Goal: Information Seeking & Learning: Learn about a topic

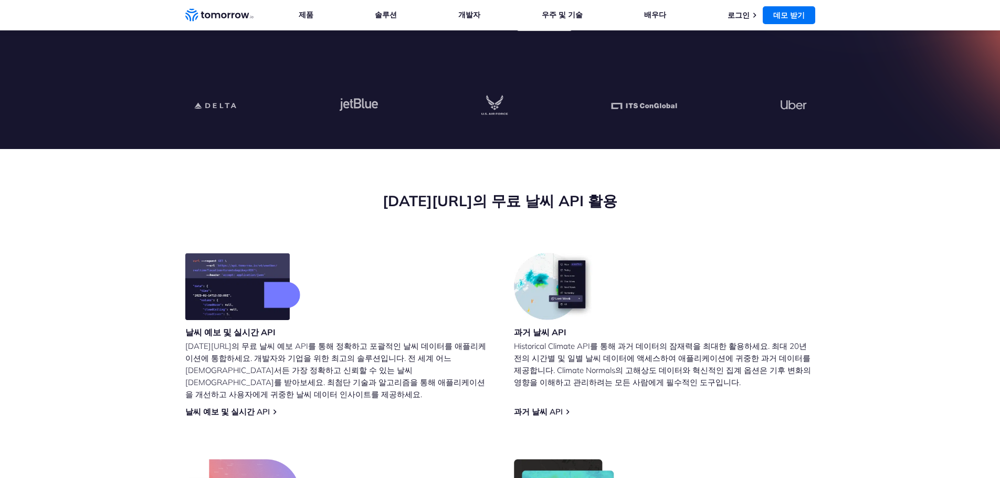
scroll to position [368, 0]
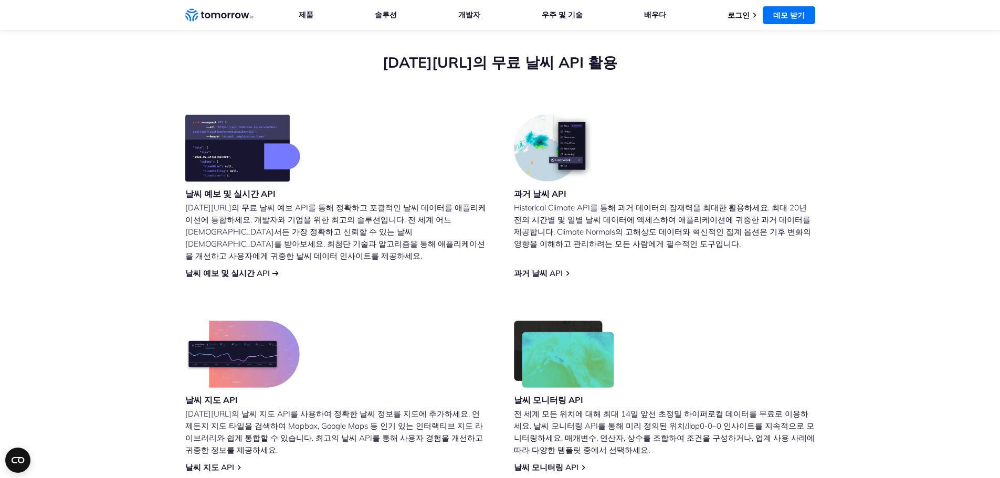
click at [259, 268] on font "날씨 예보 및 실시간 API" at bounding box center [227, 273] width 85 height 10
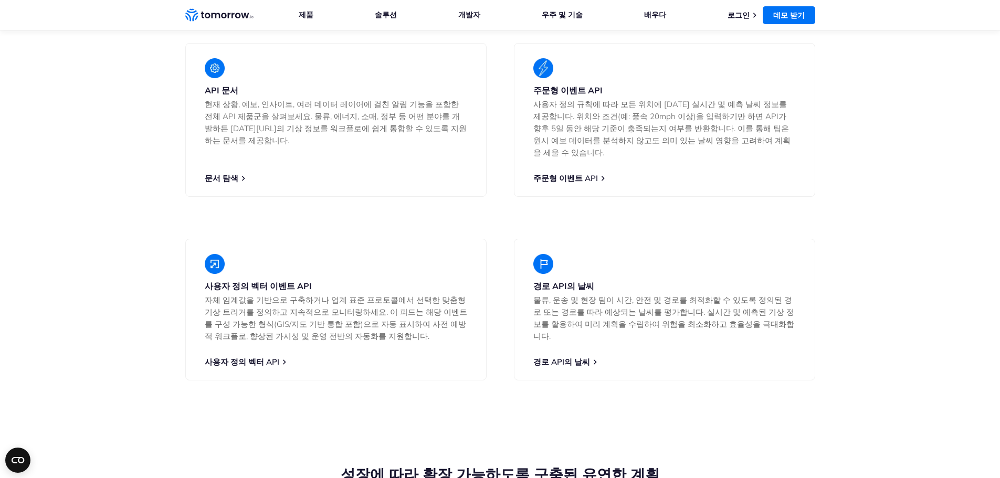
scroll to position [1838, 0]
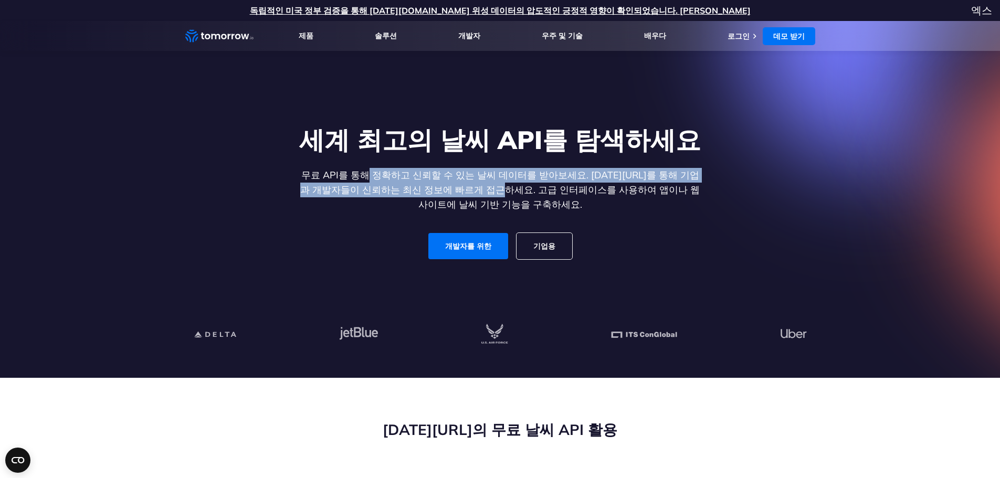
drag, startPoint x: 464, startPoint y: 194, endPoint x: 364, endPoint y: 163, distance: 105.1
click at [364, 163] on div "세계 최고의 날씨 API를 탐색하세요 무료 API를 통해 정확하고 신뢰할 수 있는 날씨 데이터를 받아보세요. Tomorrow.io를 통해 기업…" at bounding box center [500, 191] width 405 height 135
click at [426, 187] on font "무료 API를 통해 정확하고 신뢰할 수 있는 날씨 데이터를 받아보세요. [DATE][URL]를 통해 기업과 개발자들이 신뢰하는 최신 정보에 빠…" at bounding box center [500, 189] width 400 height 41
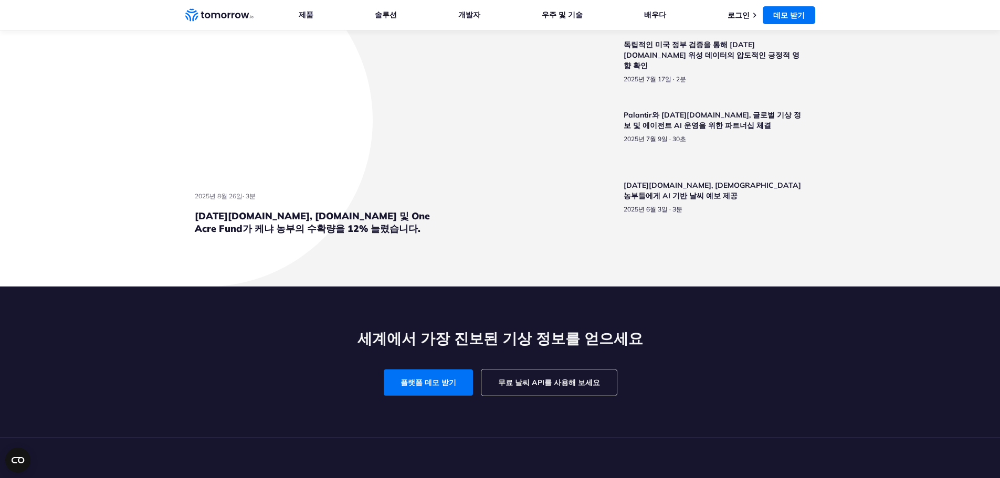
scroll to position [2415, 0]
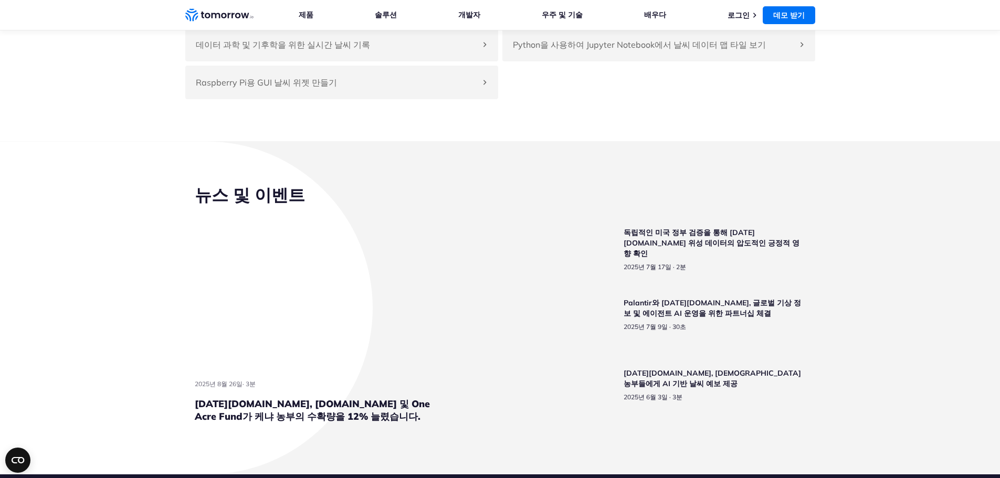
drag, startPoint x: 886, startPoint y: 94, endPoint x: 966, endPoint y: 76, distance: 81.8
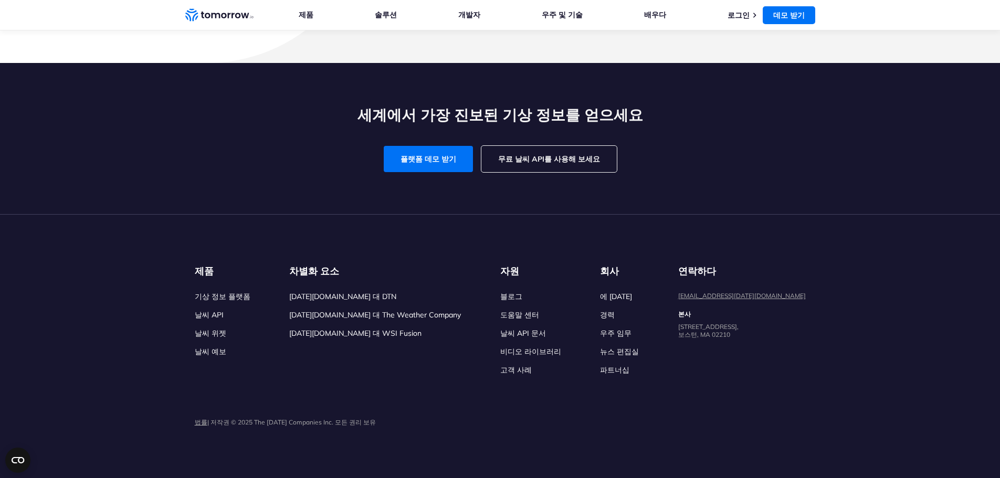
scroll to position [3203, 0]
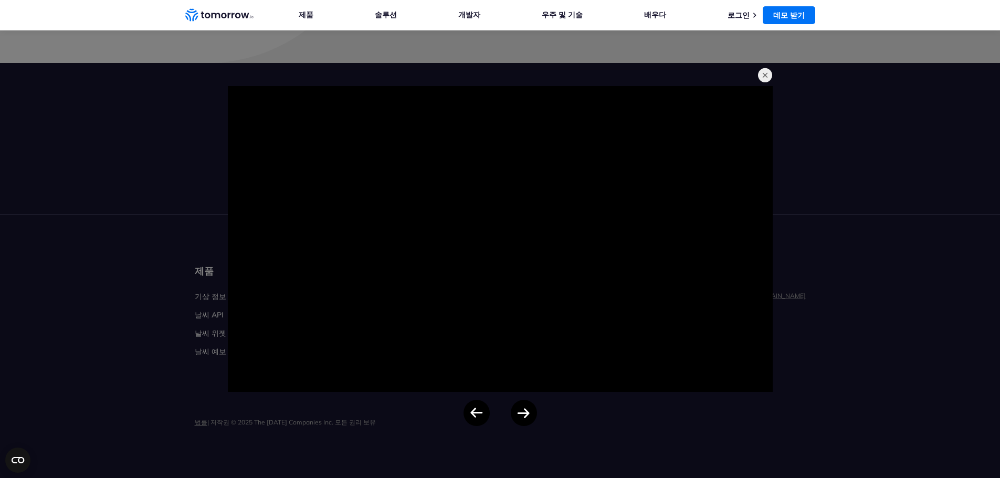
click at [827, 179] on div at bounding box center [500, 239] width 1000 height 478
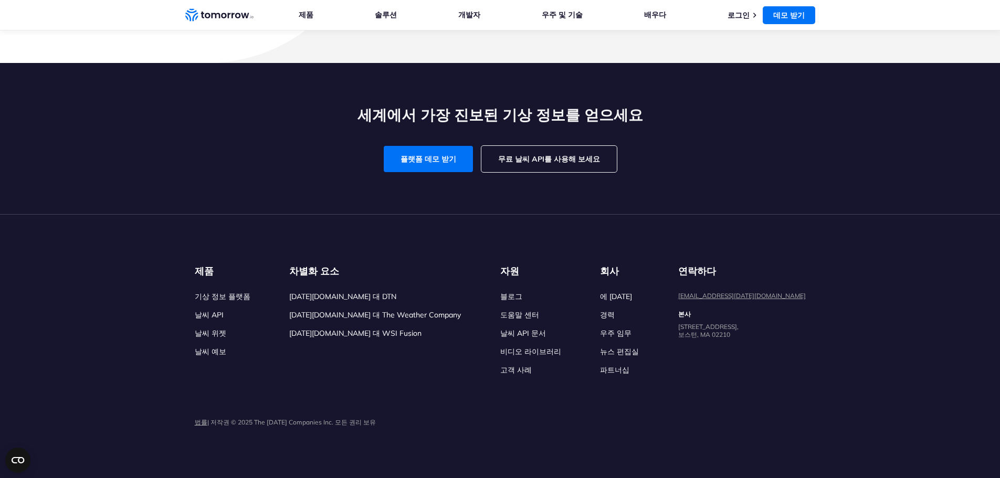
scroll to position [3885, 0]
drag, startPoint x: 247, startPoint y: 193, endPoint x: 259, endPoint y: 207, distance: 18.3
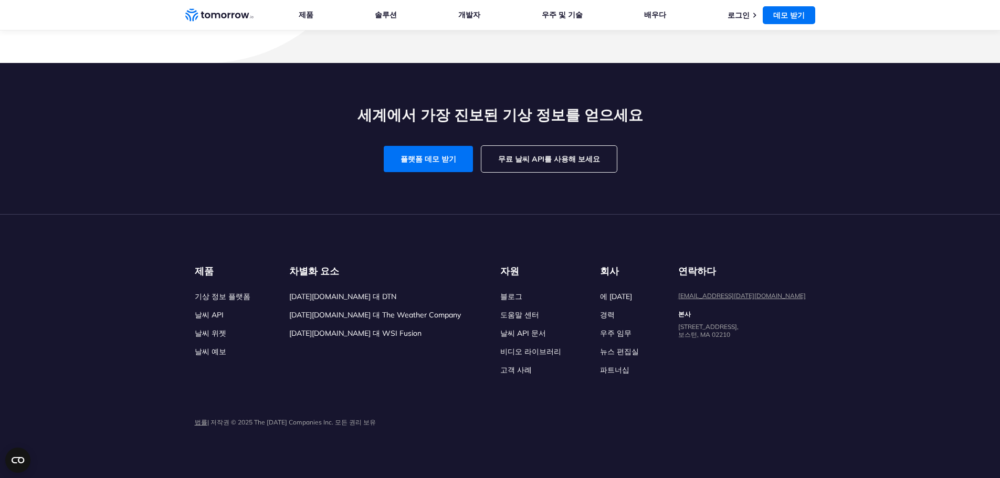
drag, startPoint x: 559, startPoint y: 130, endPoint x: 704, endPoint y: 134, distance: 145.5
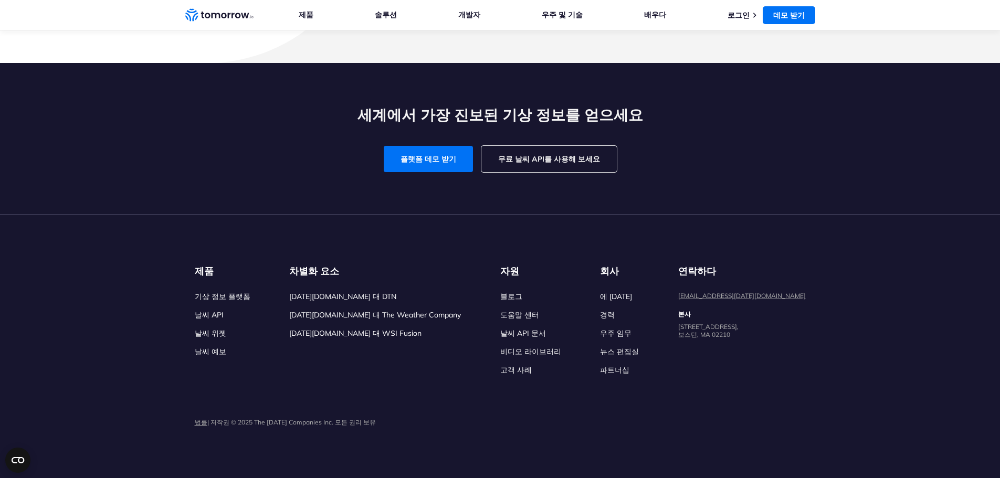
drag, startPoint x: 554, startPoint y: 142, endPoint x: 687, endPoint y: 144, distance: 132.8
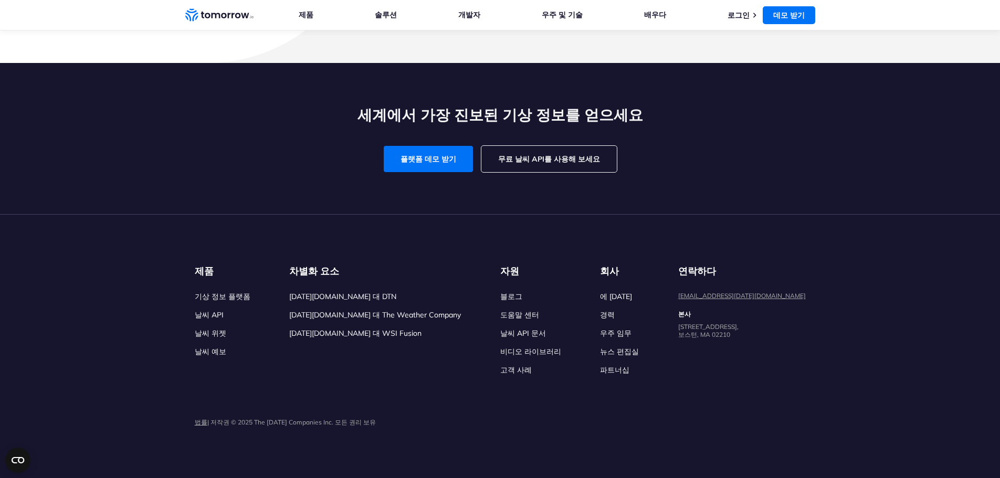
click at [487, 9] on ul "제품 제품 조직을 위해 회복력 플랫폼 날씨에 대한 진실과 의사결정을 제공하는 단일 소스입니다. 날씨 API 80개 이상의 레이어와 통찰력을 갖…" at bounding box center [557, 15] width 517 height 30
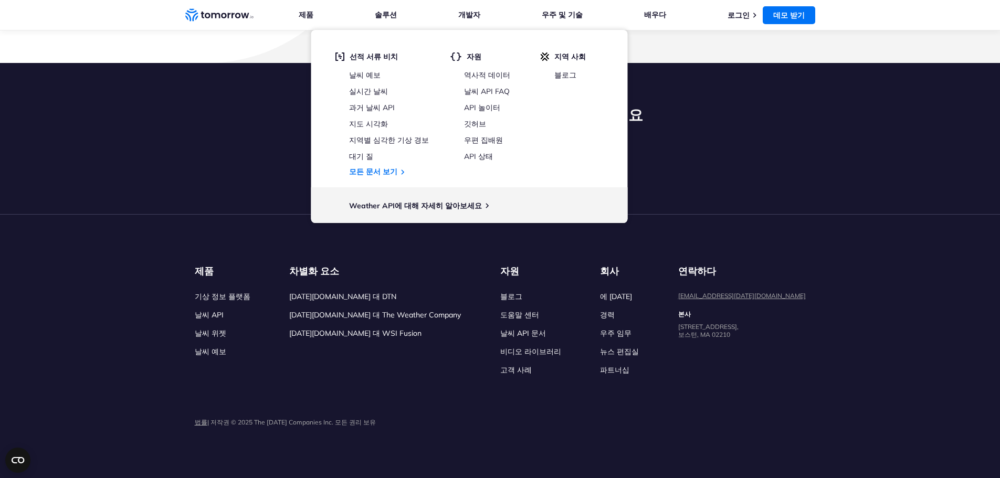
click at [459, 14] on ul "제품 제품 조직을 위해 회복력 플랫폼 날씨에 대한 진실과 의사결정을 제공하는 단일 소스입니다. 날씨 API 80개 이상의 레이어와 통찰력을 갖…" at bounding box center [557, 15] width 517 height 30
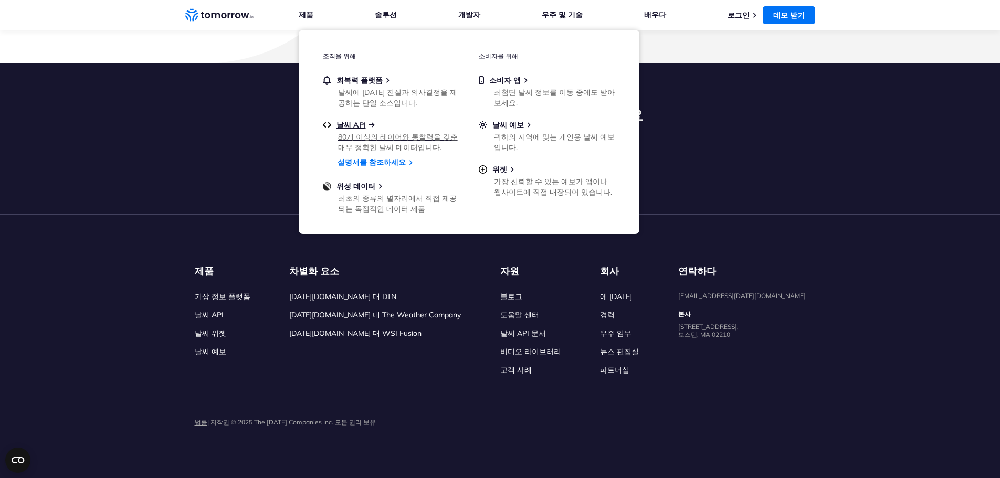
click at [366, 124] on span "날씨 API" at bounding box center [351, 124] width 29 height 9
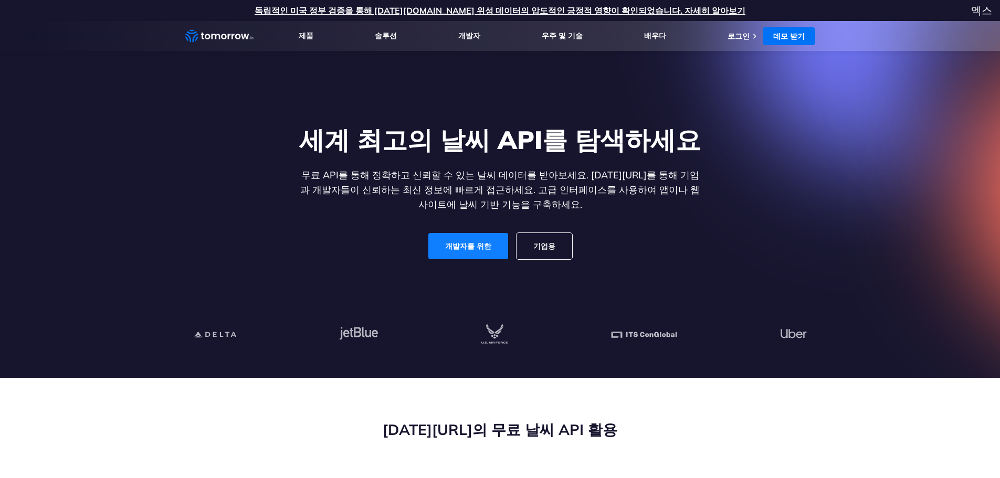
click at [454, 239] on link "개발자를 위한" at bounding box center [468, 246] width 80 height 26
click at [476, 244] on font "개발자를 위한" at bounding box center [468, 245] width 46 height 9
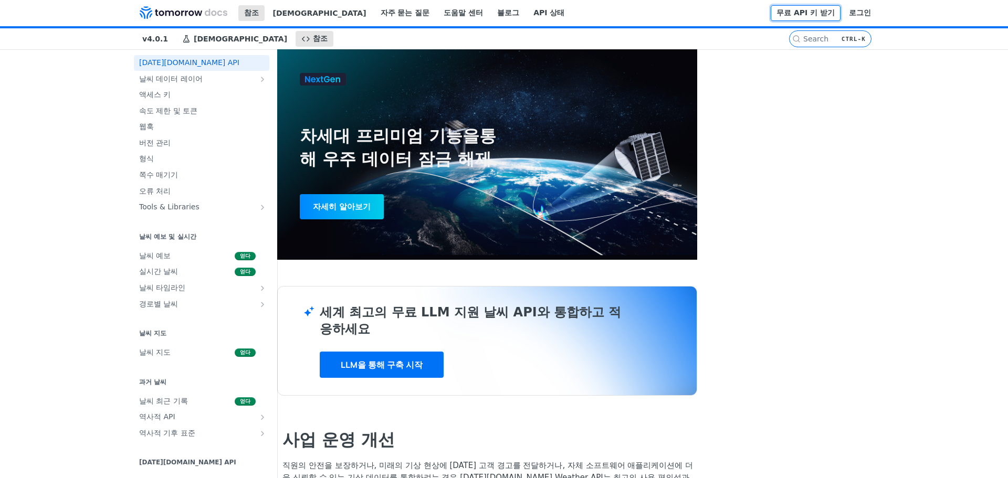
click at [835, 15] on font "무료 API 키 받기" at bounding box center [805, 12] width 58 height 8
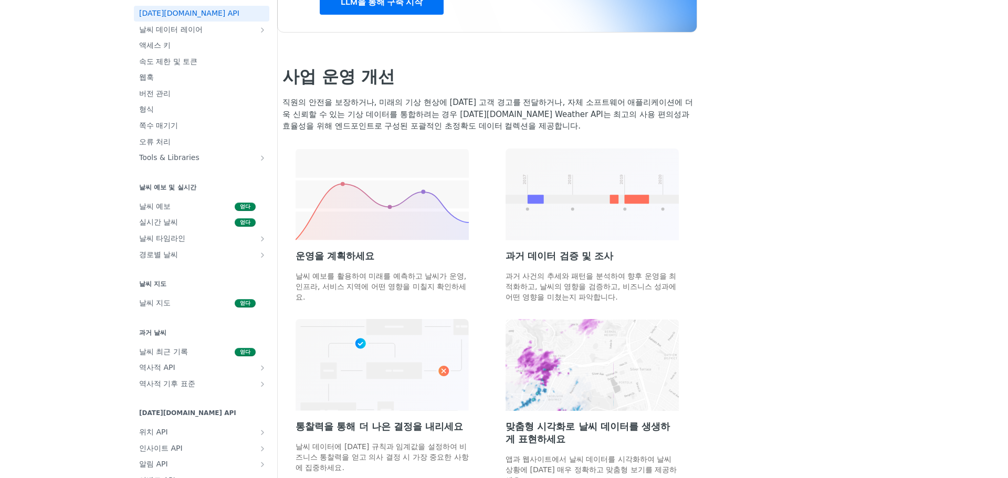
scroll to position [367, 0]
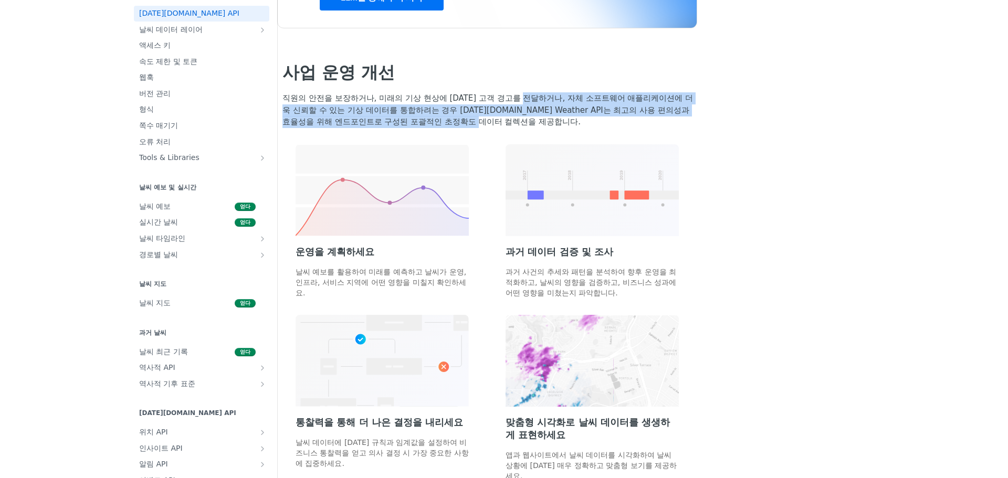
drag, startPoint x: 541, startPoint y: 110, endPoint x: 729, endPoint y: 118, distance: 188.6
click at [697, 118] on p "직원의 안전을 보장하거나, 미래의 기상 현상에 대한 고객 경고를 전달하거나, 자체 소프트웨어 애플리케이션에 더욱 신뢰할 수 있는 기상 데이터를…" at bounding box center [489, 110] width 415 height 36
click at [693, 119] on font "직원의 안전을 보장하거나, 미래의 기상 현상에 대한 고객 경고를 전달하거나, 자체 소프트웨어 애플리케이션에 더욱 신뢰할 수 있는 기상 데이터를…" at bounding box center [487, 109] width 411 height 33
click at [693, 121] on font "직원의 안전을 보장하거나, 미래의 기상 현상에 대한 고객 경고를 전달하거나, 자체 소프트웨어 애플리케이션에 더욱 신뢰할 수 있는 기상 데이터를…" at bounding box center [487, 109] width 411 height 33
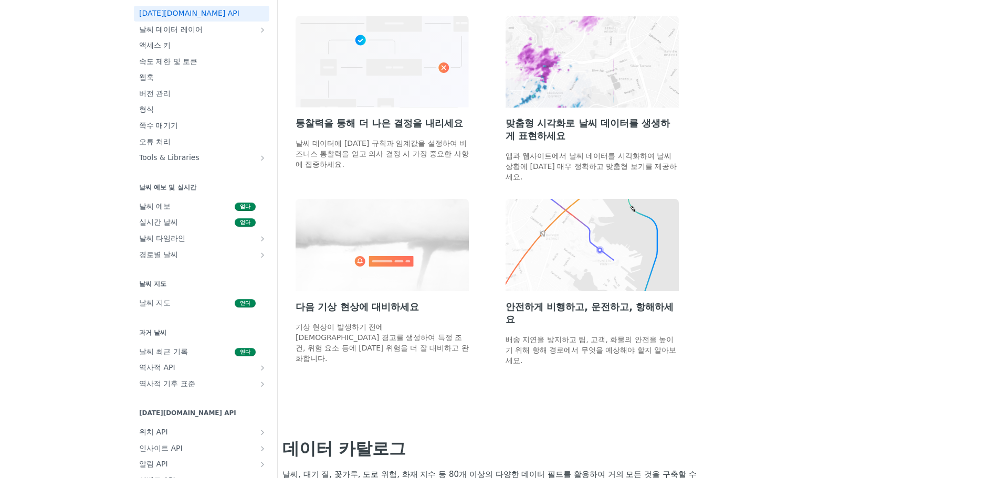
scroll to position [735, 0]
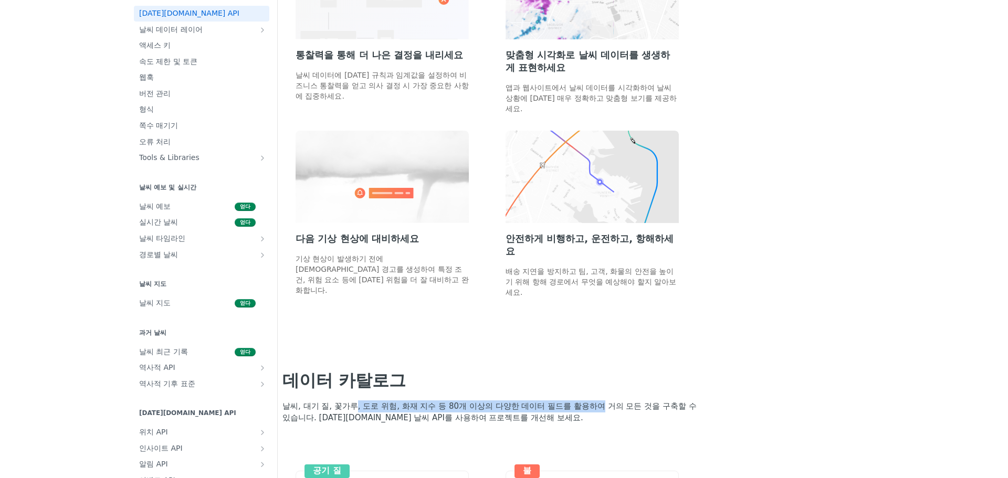
drag, startPoint x: 367, startPoint y: 208, endPoint x: 594, endPoint y: 204, distance: 227.3
click at [594, 402] on font "날씨, 대기 질, 꽃가루, 도로 위험, 화재 지수 등 80개 이상의 다양한 데이터 필드를 활용하여 거의 모든 것을 구축할 수 있습니다. Tom…" at bounding box center [489, 413] width 414 height 22
click at [595, 402] on font "날씨, 대기 질, 꽃가루, 도로 위험, 화재 지수 등 80개 이상의 다양한 데이터 필드를 활용하여 거의 모든 것을 구축할 수 있습니다. [DA…" at bounding box center [489, 413] width 414 height 22
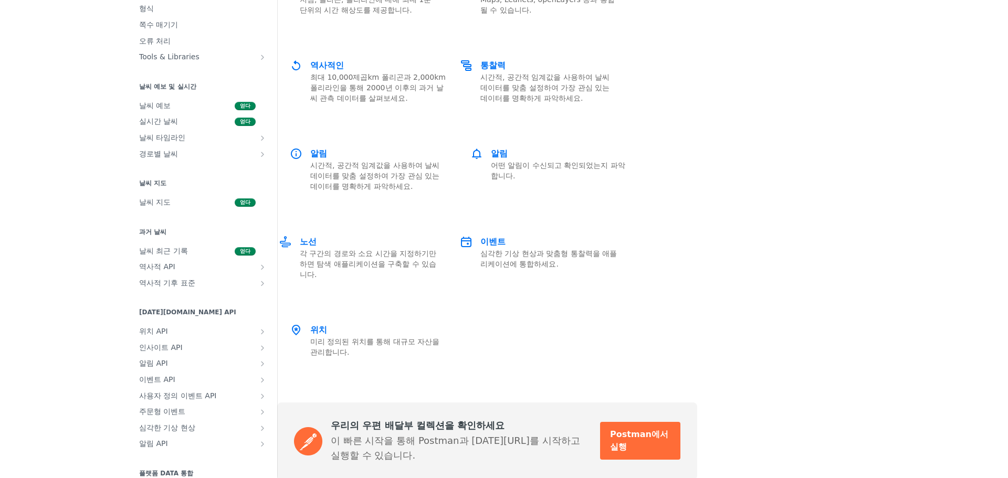
scroll to position [157, 0]
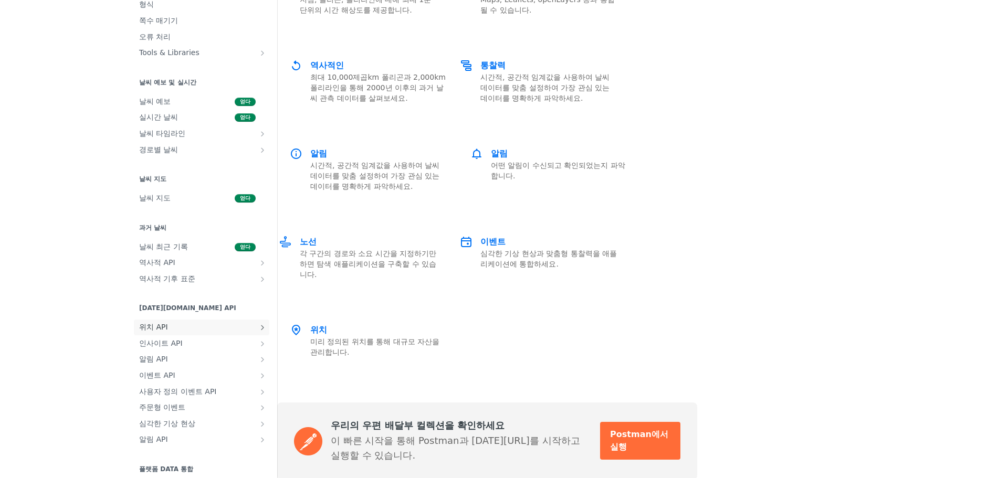
click at [139, 327] on span "위치 API" at bounding box center [197, 327] width 117 height 10
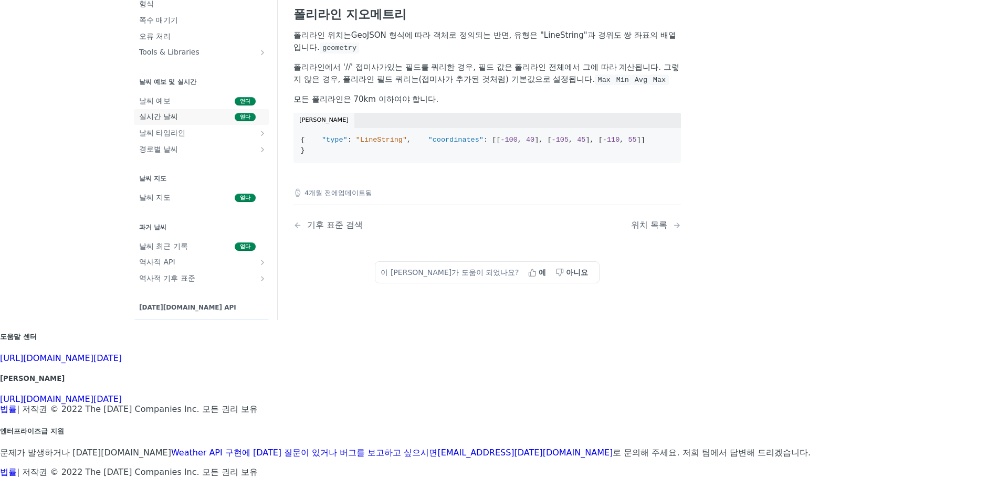
click at [188, 119] on span "실시간 날씨" at bounding box center [185, 117] width 93 height 10
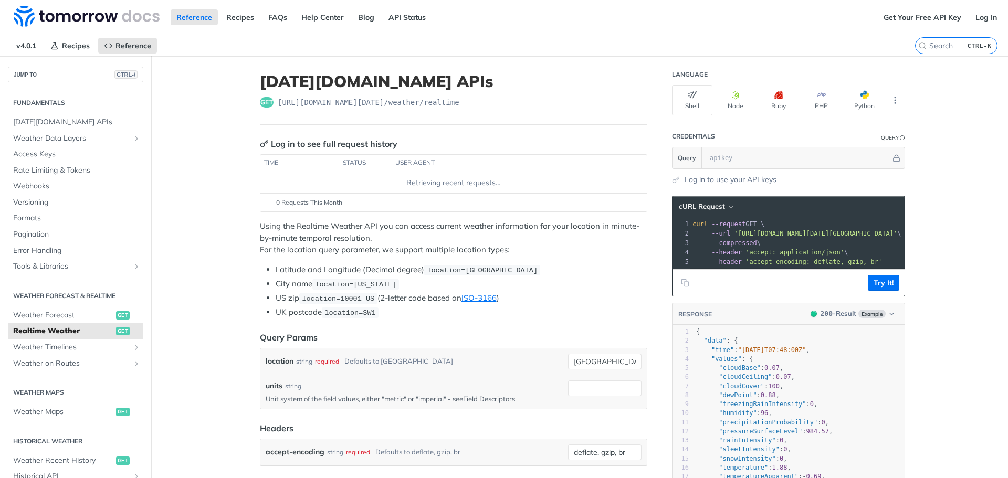
click at [465, 234] on p "Using the Realtime Weather API you can access current weather information for y…" at bounding box center [453, 238] width 387 height 36
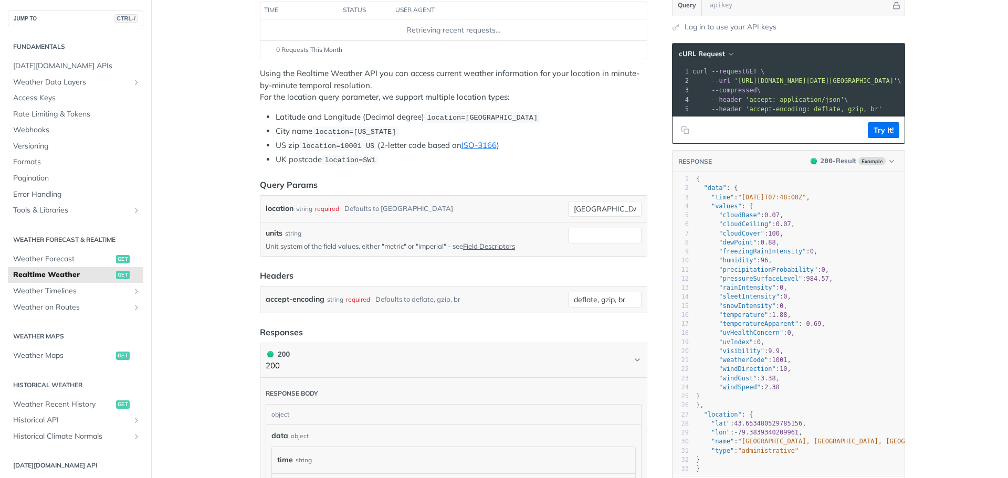
click at [943, 225] on div "Jump to Content Reference Recipes FAQs Help Center Blog API Status Recipes Refe…" at bounding box center [504, 239] width 1008 height 478
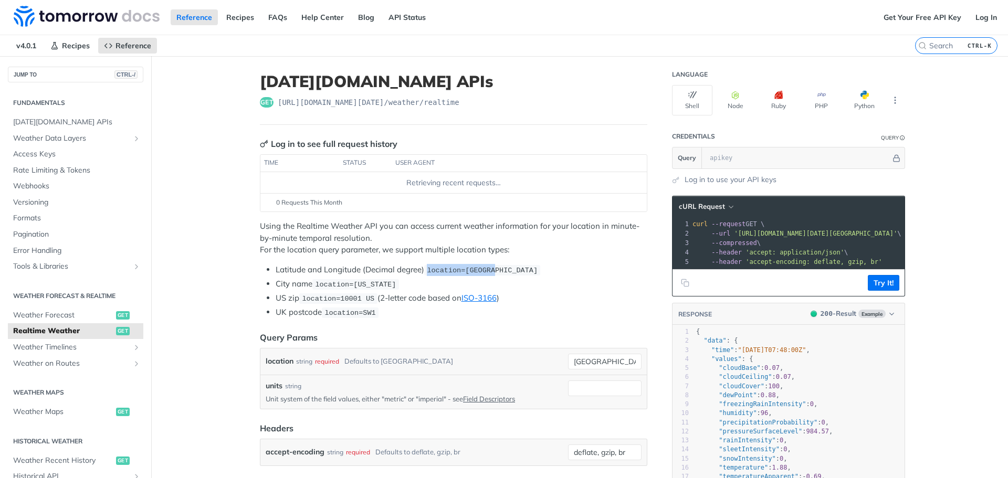
drag, startPoint x: 458, startPoint y: 264, endPoint x: 521, endPoint y: 266, distance: 63.5
click at [521, 267] on span "location=42.3478, -71.0466" at bounding box center [482, 271] width 111 height 8
drag, startPoint x: 529, startPoint y: 263, endPoint x: 564, endPoint y: 267, distance: 35.4
click at [564, 267] on li "Latitude and Longitude (Decimal degree) location=42.3478, -71.0466" at bounding box center [462, 270] width 372 height 12
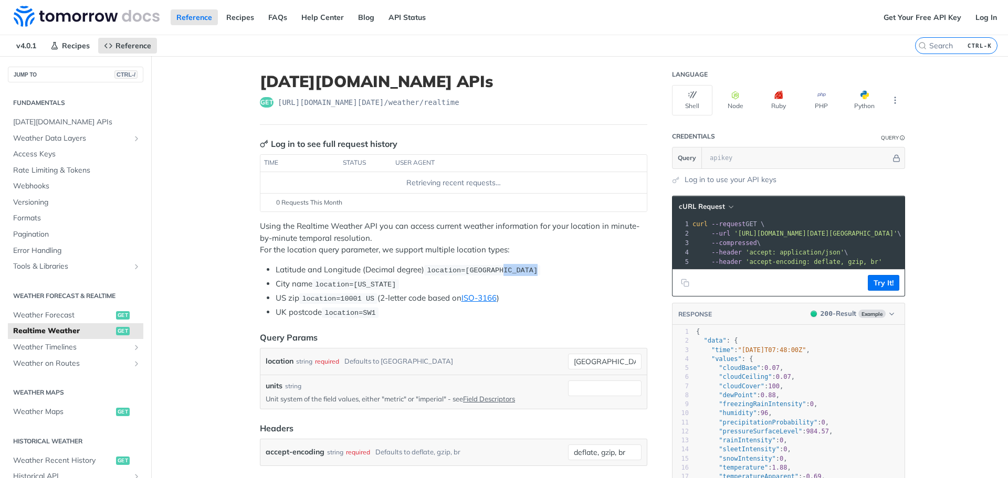
drag, startPoint x: 564, startPoint y: 268, endPoint x: 559, endPoint y: 271, distance: 6.1
click at [562, 269] on ul "Latitude and Longitude (Decimal degree) location=42.3478, -71.0466 City name lo…" at bounding box center [453, 291] width 387 height 55
click at [338, 269] on ul "Latitude and Longitude (Decimal degree) location=42.3478, -71.0466 City name lo…" at bounding box center [453, 291] width 387 height 55
click at [347, 281] on span "location=new york" at bounding box center [355, 285] width 81 height 8
click at [350, 281] on span "location=new york" at bounding box center [355, 285] width 81 height 8
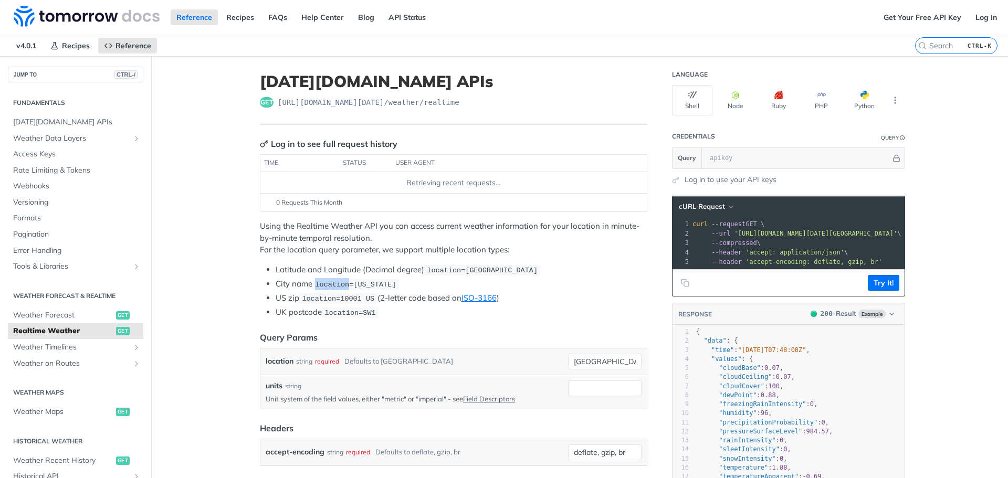
click at [361, 281] on span "location=new york" at bounding box center [355, 285] width 81 height 8
drag, startPoint x: 382, startPoint y: 278, endPoint x: 415, endPoint y: 278, distance: 33.1
click at [399, 279] on code "location=new york" at bounding box center [355, 284] width 87 height 10
drag, startPoint x: 397, startPoint y: 291, endPoint x: 331, endPoint y: 289, distance: 66.2
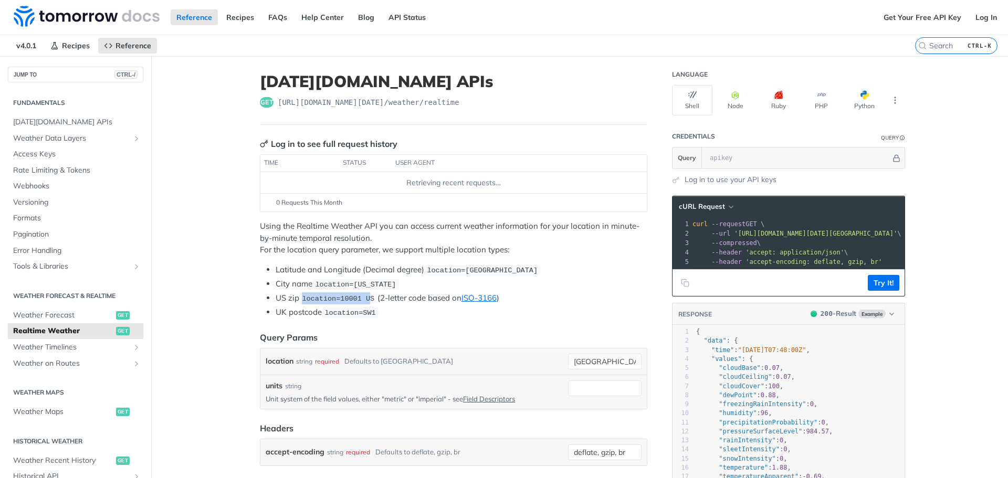
click at [331, 293] on code "location=10001 US" at bounding box center [338, 298] width 78 height 10
click at [339, 295] on span "location=10001 US" at bounding box center [338, 299] width 72 height 8
click at [348, 295] on span "location=10001 US" at bounding box center [338, 299] width 72 height 8
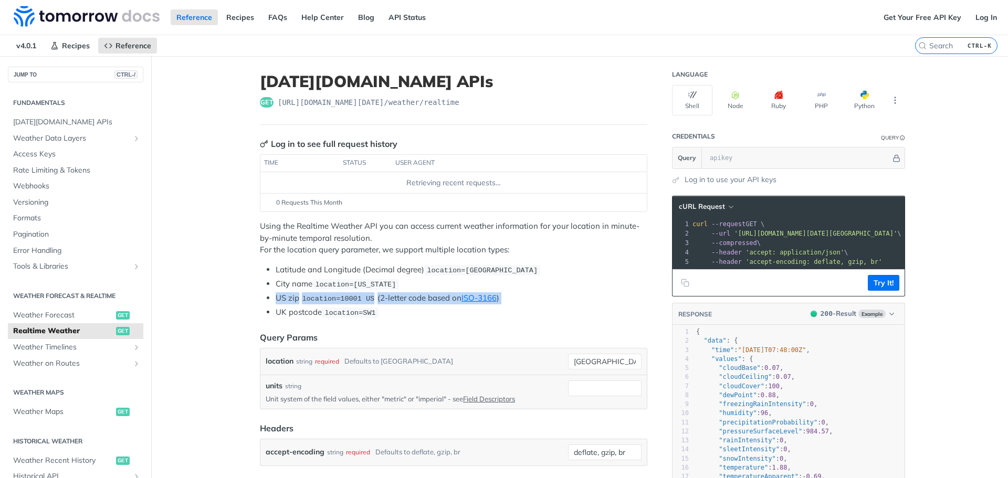
click at [348, 295] on span "location=10001 US" at bounding box center [338, 299] width 72 height 8
drag, startPoint x: 356, startPoint y: 308, endPoint x: 388, endPoint y: 311, distance: 31.6
click at [379, 311] on code "location=SW1" at bounding box center [350, 313] width 57 height 10
click at [375, 309] on span "location=SW1" at bounding box center [349, 313] width 51 height 8
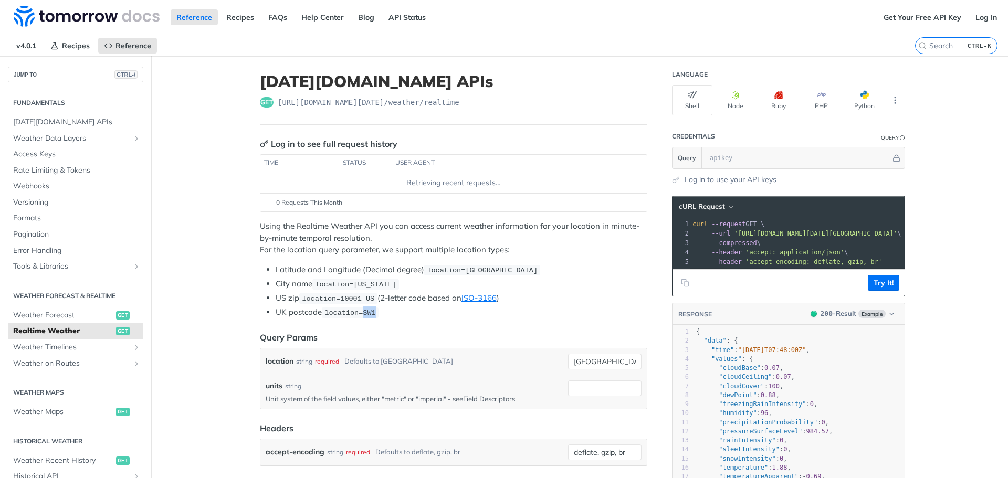
click at [461, 309] on li "UK postcode location=SW1" at bounding box center [462, 313] width 372 height 12
drag, startPoint x: 529, startPoint y: 296, endPoint x: 516, endPoint y: 302, distance: 14.8
click at [516, 302] on ul "Latitude and Longitude (Decimal degree) location=42.3478, -71.0466 City name lo…" at bounding box center [453, 291] width 387 height 55
click at [516, 307] on li "UK postcode location=SW1" at bounding box center [462, 313] width 372 height 12
click at [518, 307] on li "UK postcode location=SW1" at bounding box center [462, 313] width 372 height 12
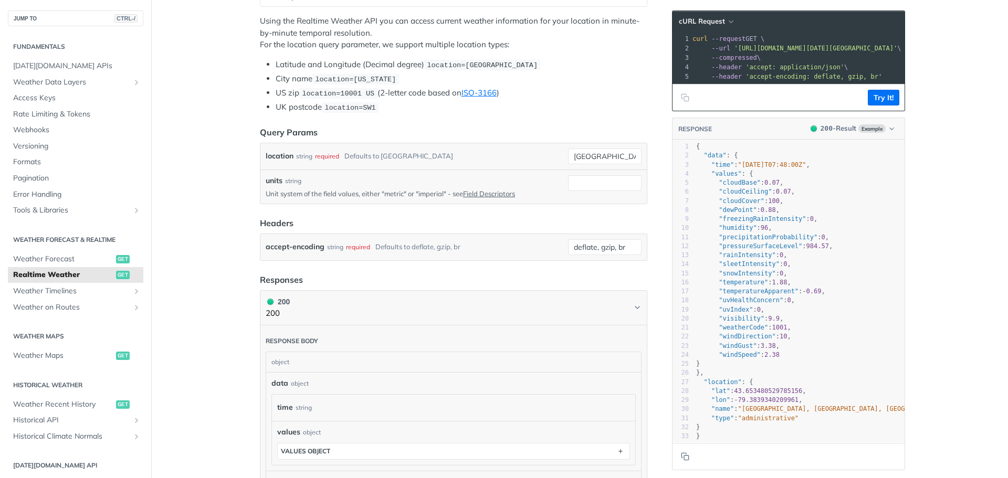
scroll to position [210, 0]
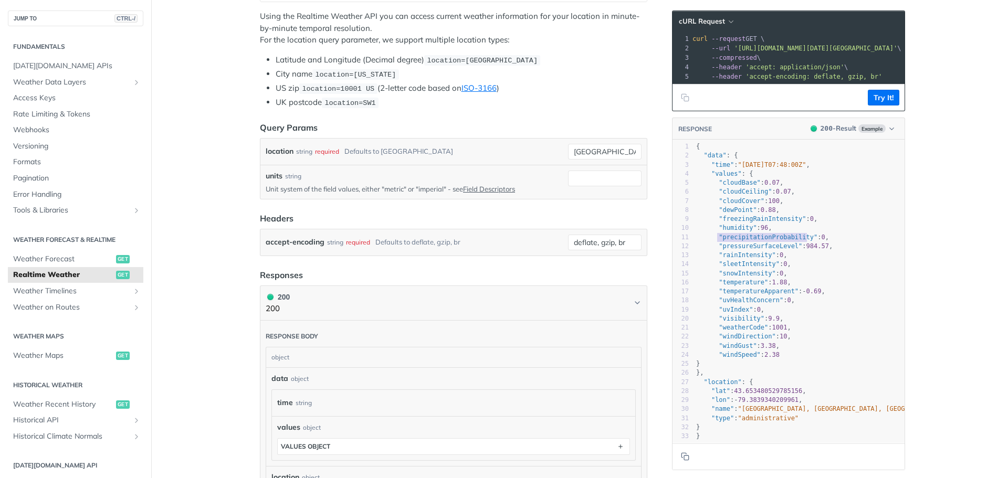
type textarea ""precipitationProbability": 0,"
drag, startPoint x: 681, startPoint y: 245, endPoint x: 800, endPoint y: 244, distance: 118.6
click at [798, 241] on pre ""precipitationProbability" : 0 ," at bounding box center [817, 237] width 246 height 9
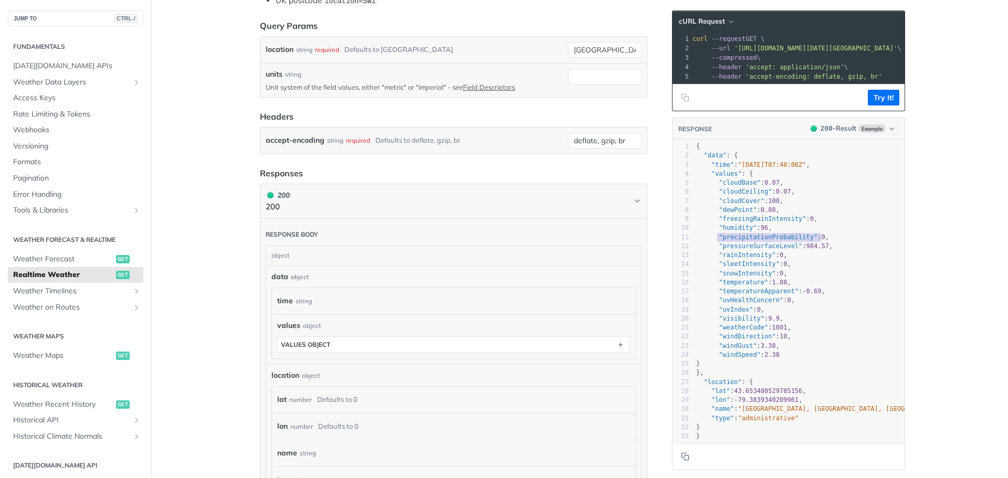
scroll to position [315, 0]
click at [664, 223] on div "Language Shell Node Ruby PHP Python Credentials Query Query Log in to use your …" at bounding box center [790, 213] width 252 height 945
click at [673, 251] on div "12" at bounding box center [681, 246] width 16 height 9
click at [696, 259] on span ""rainIntensity" : 0 ," at bounding box center [741, 254] width 91 height 7
click at [719, 259] on span ""rainIntensity"" at bounding box center [747, 254] width 57 height 7
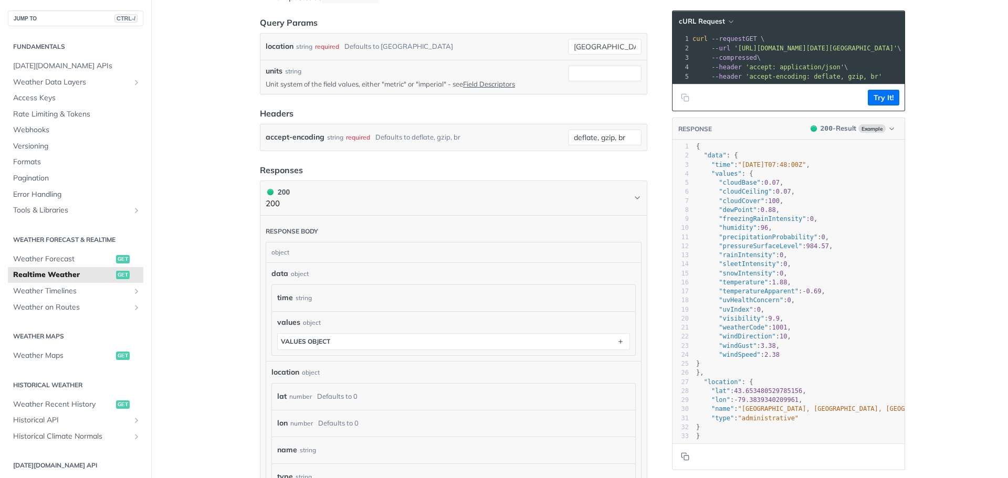
click at [719, 259] on span ""rainIntensity"" at bounding box center [747, 254] width 57 height 7
click at [802, 295] on span "-" at bounding box center [804, 291] width 4 height 7
click at [790, 303] on pre ""uvHealthConcern" : 0 ," at bounding box center [817, 300] width 246 height 9
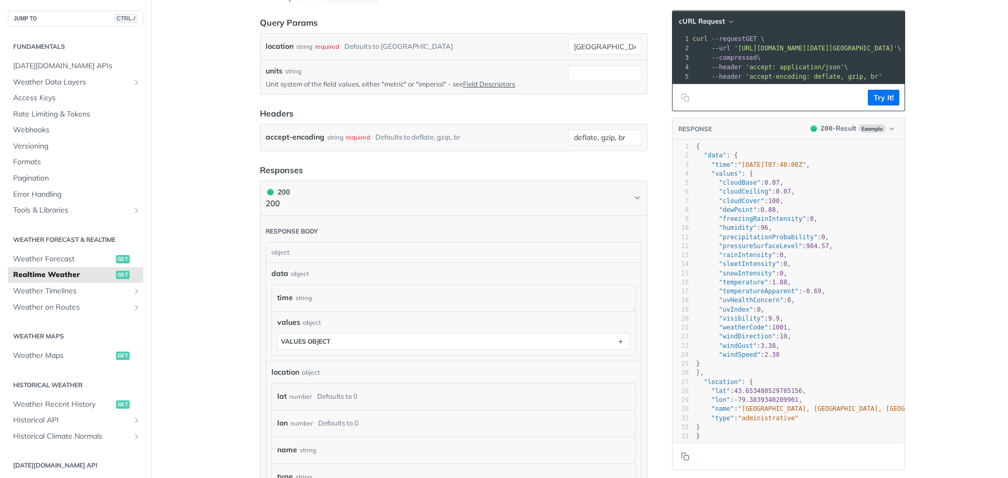
click at [784, 296] on pre ""temperatureApparent" : - 0.69 ," at bounding box center [817, 291] width 246 height 9
click at [779, 295] on span ""temperatureApparent" : - 0.69 ," at bounding box center [760, 291] width 129 height 7
click at [447, 180] on article "Tomorrow.io APIs get https://api.tomorrow.io/v4 /weather/realtime Log in to see…" at bounding box center [454, 213] width 420 height 945
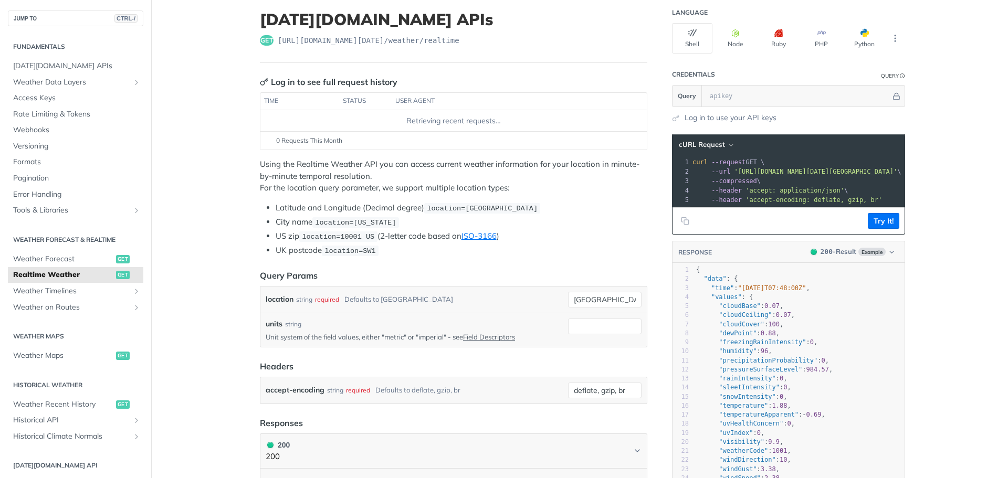
scroll to position [105, 0]
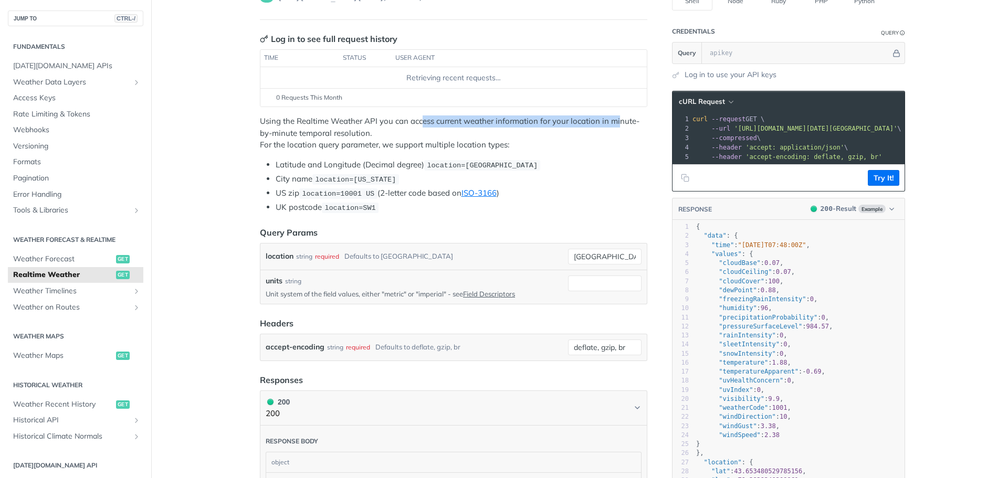
drag, startPoint x: 341, startPoint y: 120, endPoint x: 448, endPoint y: 120, distance: 107.6
click at [448, 120] on p "Using the Realtime Weather API you can access current weather information for y…" at bounding box center [453, 133] width 387 height 36
click at [448, 122] on p "Using the Realtime Weather API you can access current weather information for y…" at bounding box center [453, 133] width 387 height 36
drag, startPoint x: 349, startPoint y: 142, endPoint x: 450, endPoint y: 149, distance: 101.1
click at [456, 147] on div "Using the Realtime Weather API you can access current weather information for y…" at bounding box center [453, 164] width 387 height 98
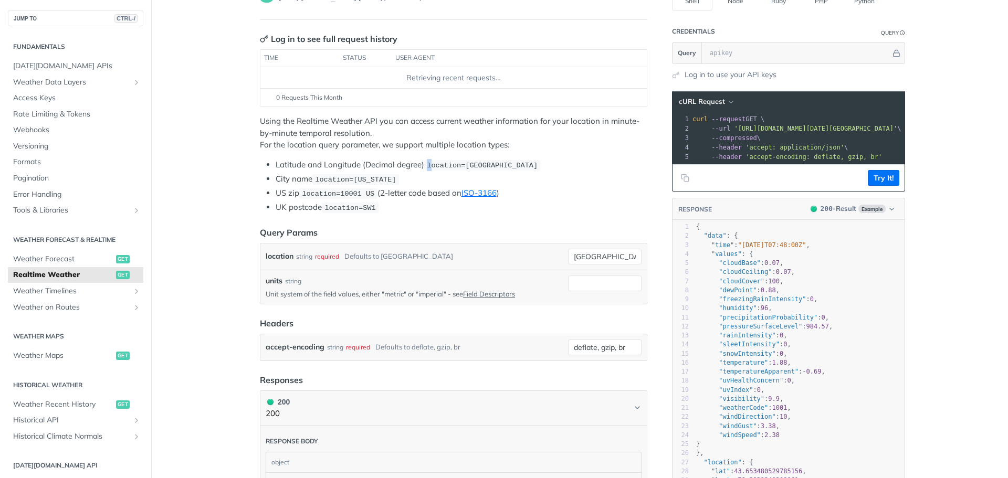
click at [459, 160] on code "location=42.3478, -71.0466" at bounding box center [482, 165] width 116 height 10
click at [358, 191] on ul "Latitude and Longitude (Decimal degree) location=42.3478, -71.0466 City name lo…" at bounding box center [453, 186] width 387 height 55
click at [358, 191] on code "location=10001 US" at bounding box center [338, 193] width 78 height 10
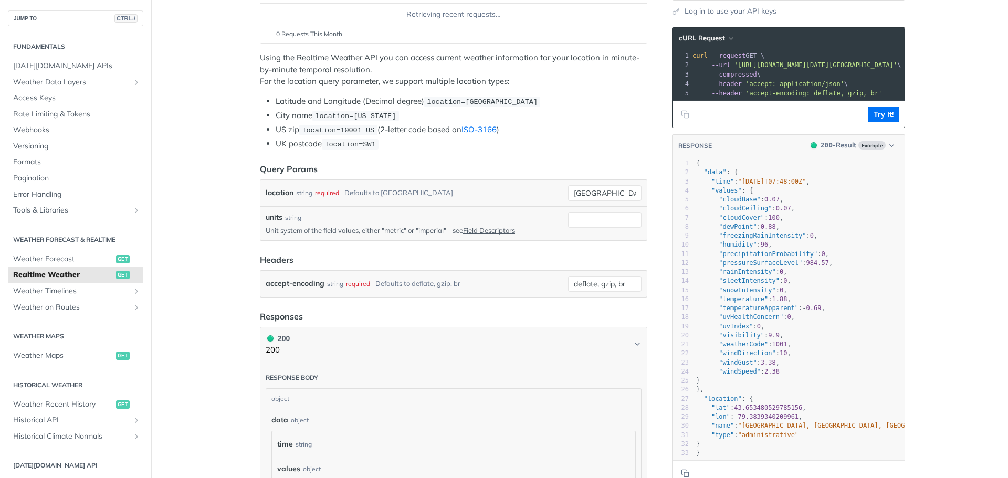
scroll to position [172, 0]
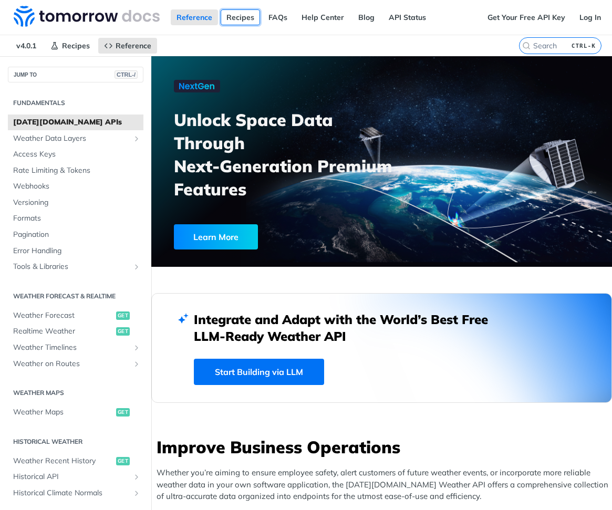
click at [244, 20] on link "Recipes" at bounding box center [239, 17] width 39 height 16
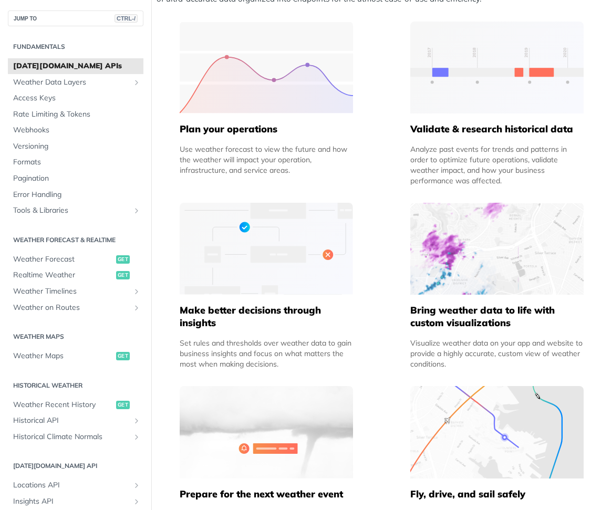
scroll to position [501, 0]
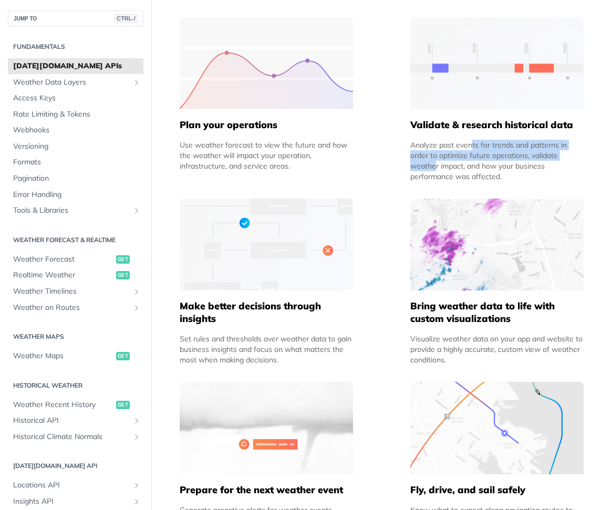
drag, startPoint x: 403, startPoint y: 148, endPoint x: 521, endPoint y: 157, distance: 118.5
click at [502, 157] on div "Improve Business Operations Whether you’re aiming to ensure employee safety, al…" at bounding box center [381, 239] width 460 height 611
click at [502, 185] on div "Improve Business Operations Whether you’re aiming to ensure employee safety, al…" at bounding box center [381, 239] width 460 height 611
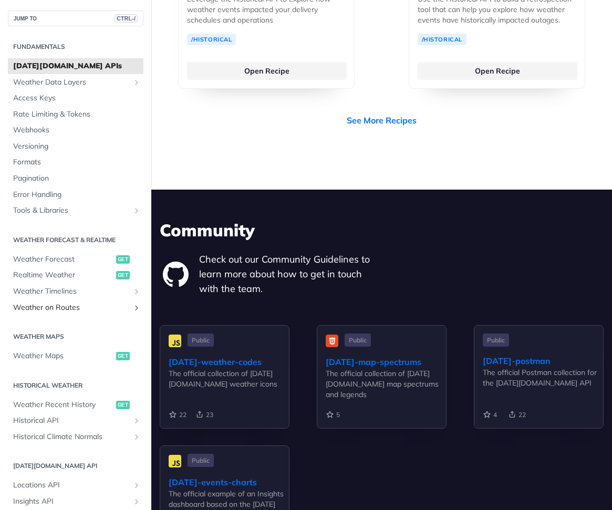
scroll to position [3039, 0]
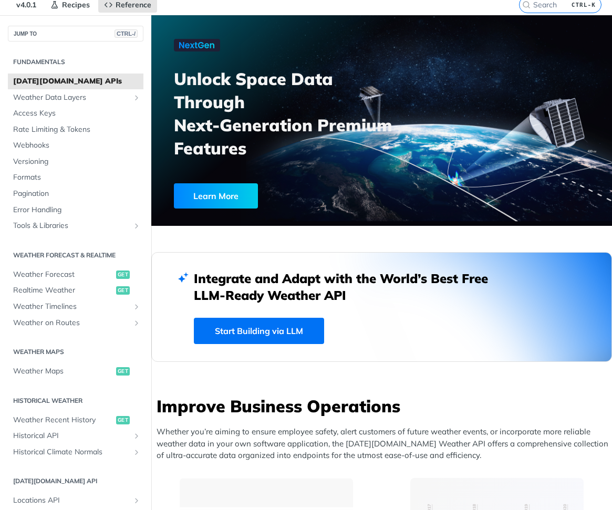
scroll to position [0, 0]
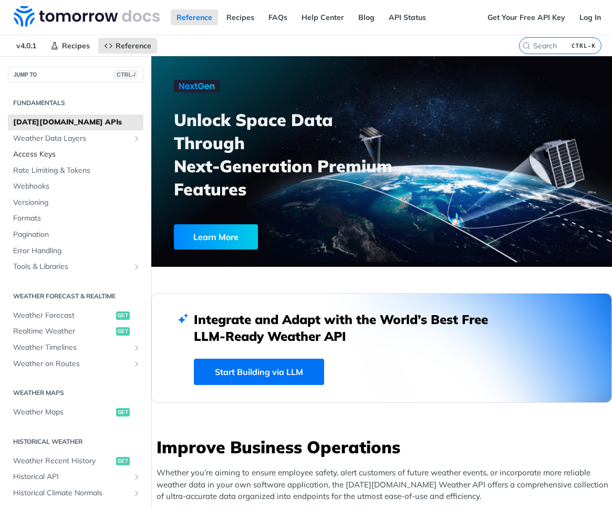
click at [86, 152] on span "Access Keys" at bounding box center [77, 154] width 128 height 10
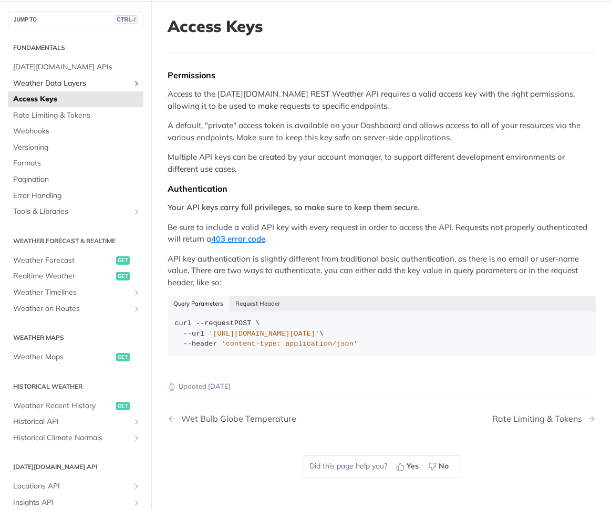
scroll to position [52, 0]
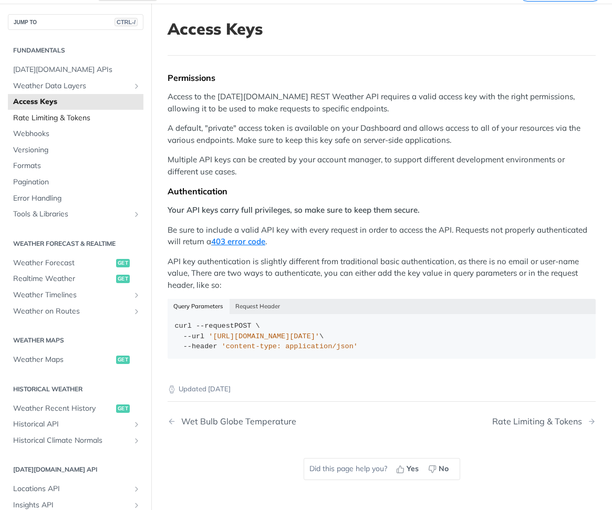
click at [73, 114] on span "Rate Limiting & Tokens" at bounding box center [77, 118] width 128 height 10
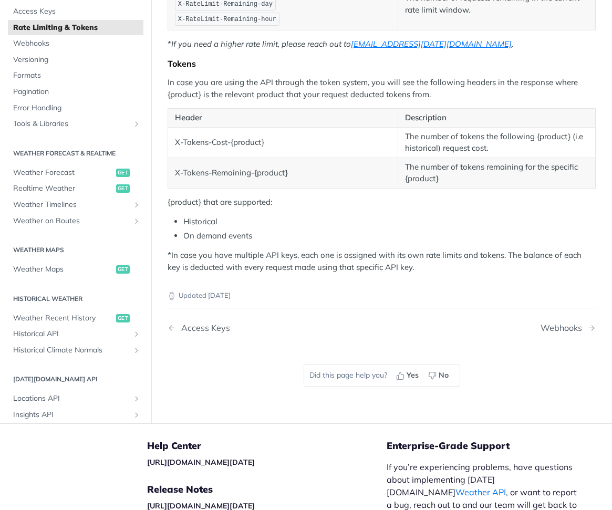
scroll to position [315, 0]
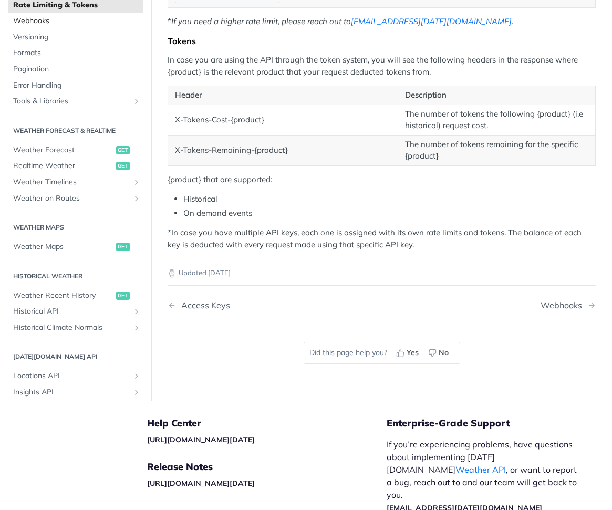
click at [100, 24] on span "Webhooks" at bounding box center [77, 21] width 128 height 10
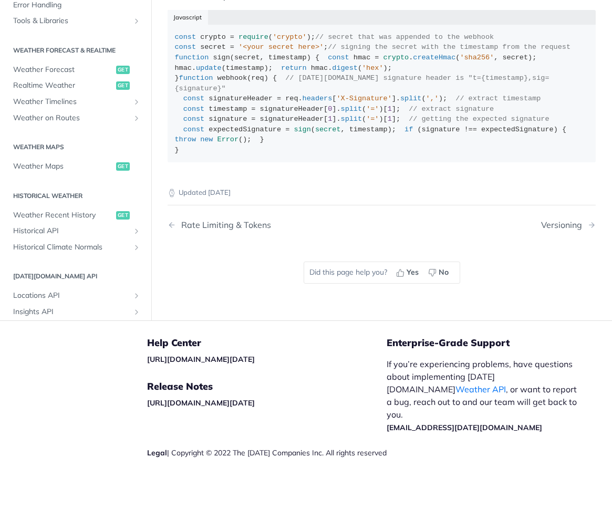
scroll to position [840, 0]
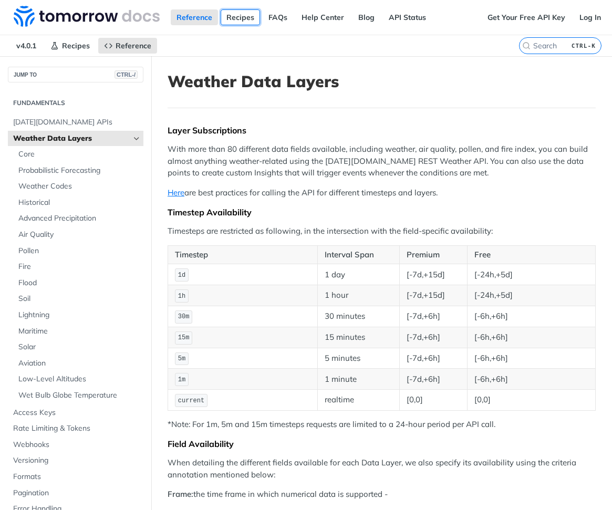
click at [227, 20] on link "Recipes" at bounding box center [239, 17] width 39 height 16
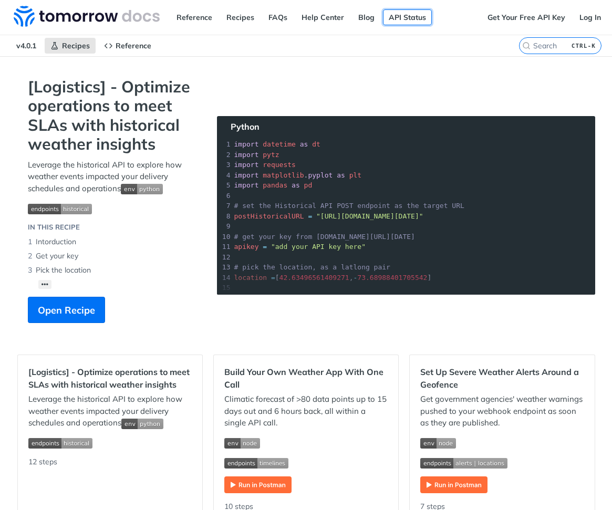
click at [383, 22] on link "API Status" at bounding box center [407, 17] width 49 height 16
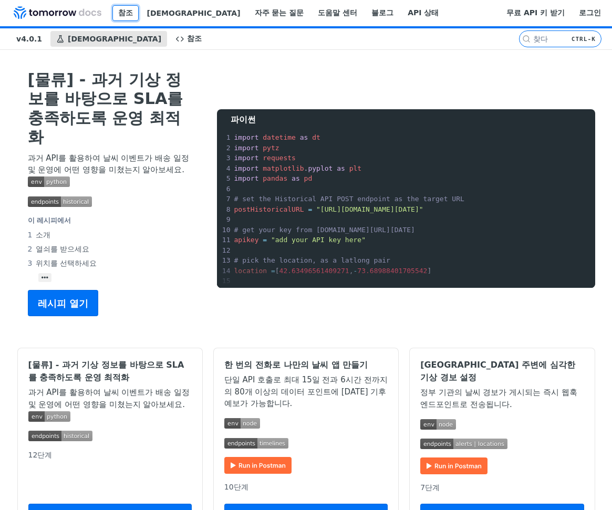
click at [133, 15] on font "참조" at bounding box center [125, 12] width 15 height 8
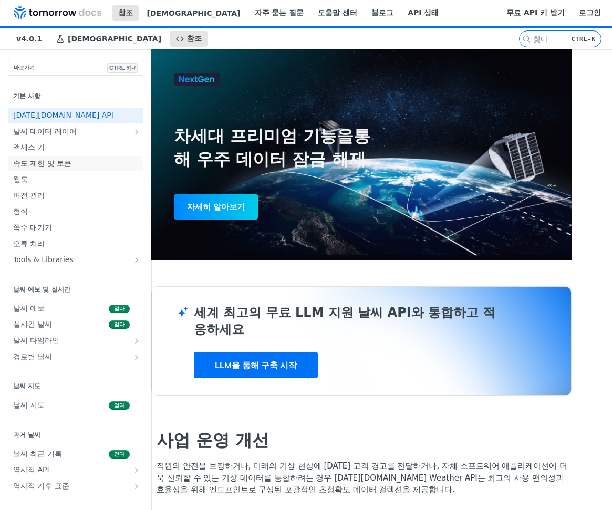
click at [79, 161] on span "속도 제한 및 토큰" at bounding box center [77, 164] width 128 height 10
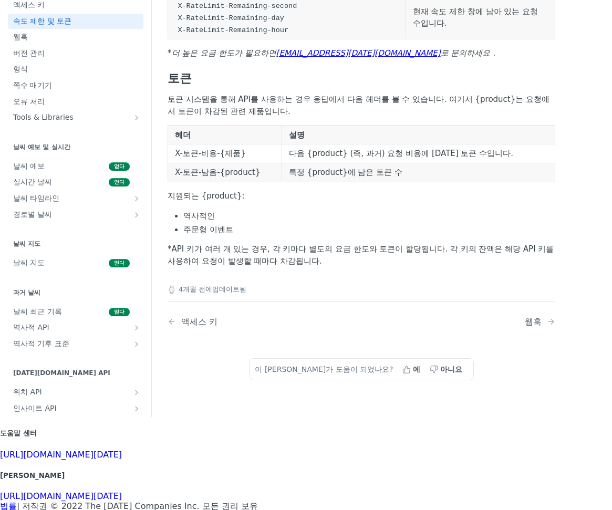
scroll to position [262, 0]
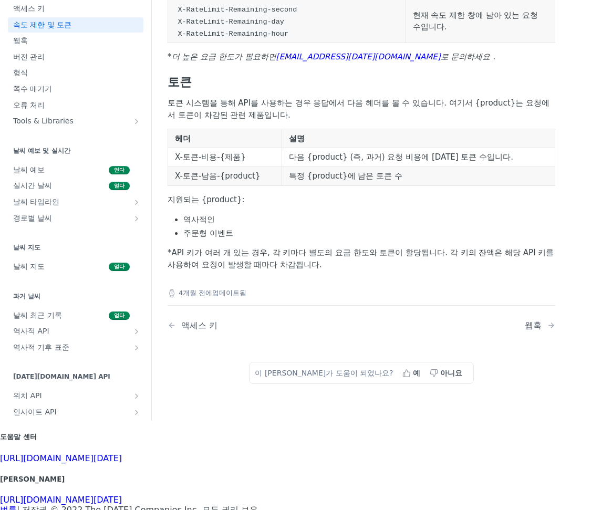
click at [338, 58] on font "[EMAIL_ADDRESS][DATE][DOMAIN_NAME]" at bounding box center [358, 56] width 164 height 9
click at [428, 148] on th "설명" at bounding box center [418, 138] width 273 height 19
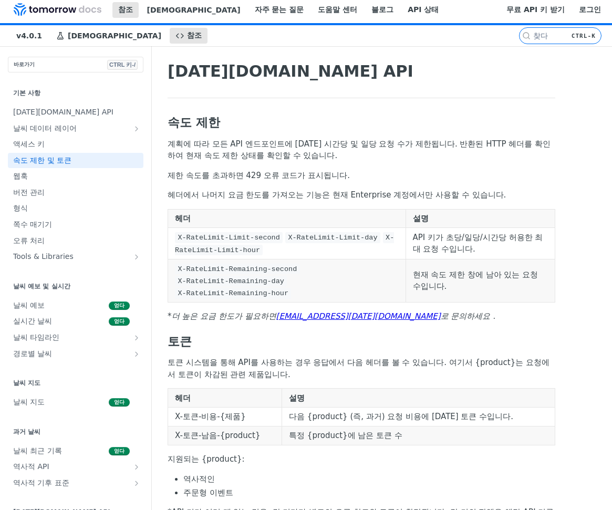
scroll to position [0, 0]
